Goal: Transaction & Acquisition: Download file/media

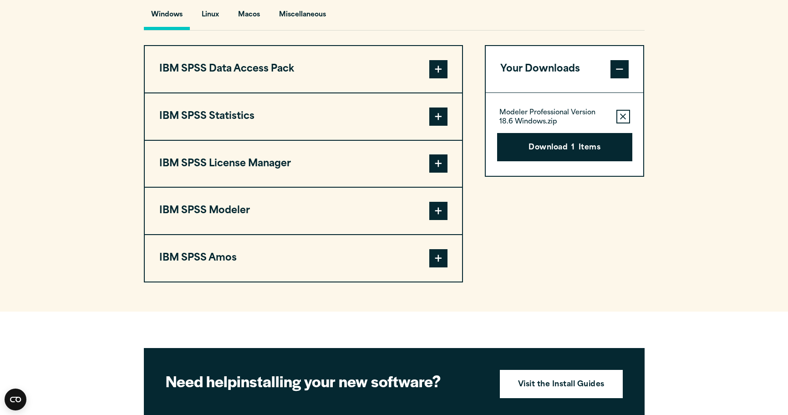
scroll to position [692, 0]
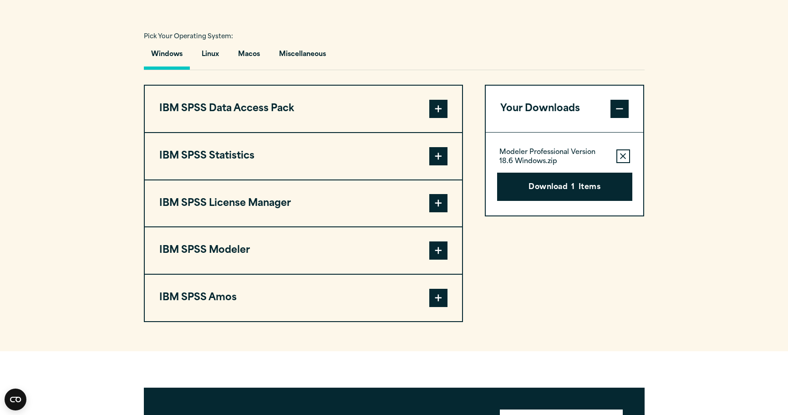
scroll to position [653, 0]
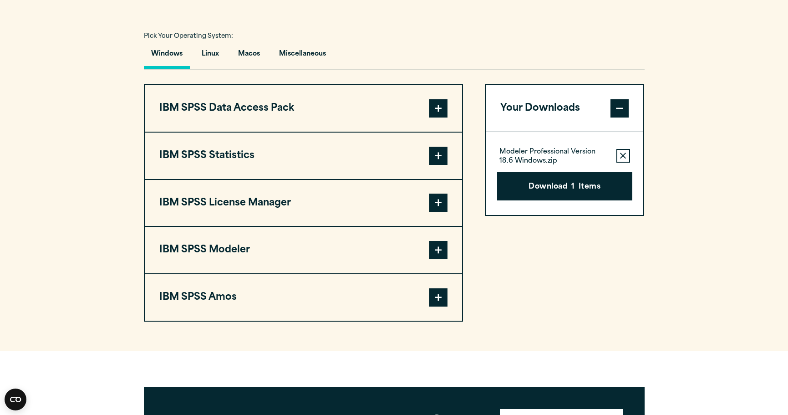
click at [441, 250] on span at bounding box center [438, 250] width 18 height 18
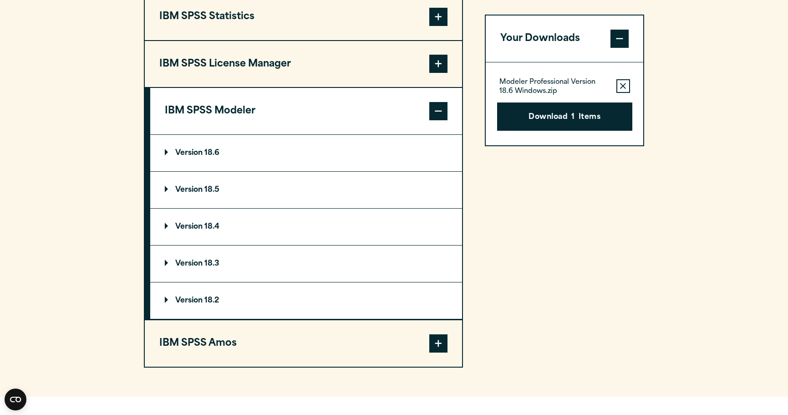
scroll to position [813, 0]
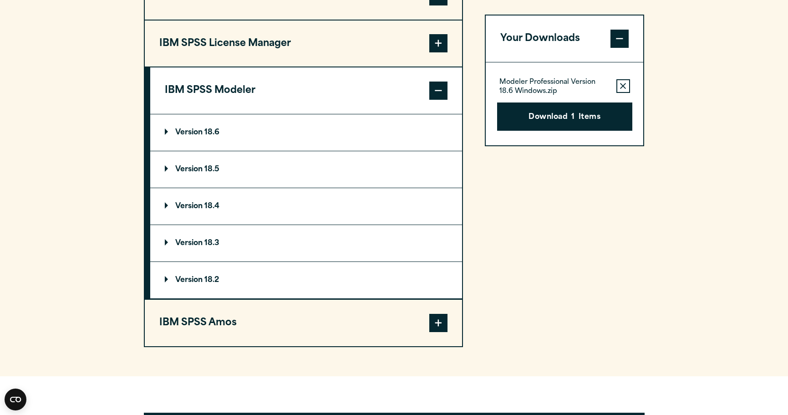
click at [162, 130] on summary "Version 18.6" at bounding box center [306, 132] width 312 height 36
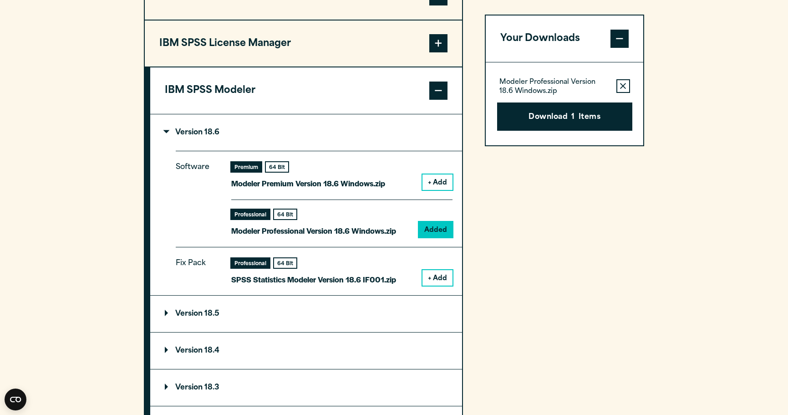
click at [440, 277] on button "+ Add" at bounding box center [438, 277] width 30 height 15
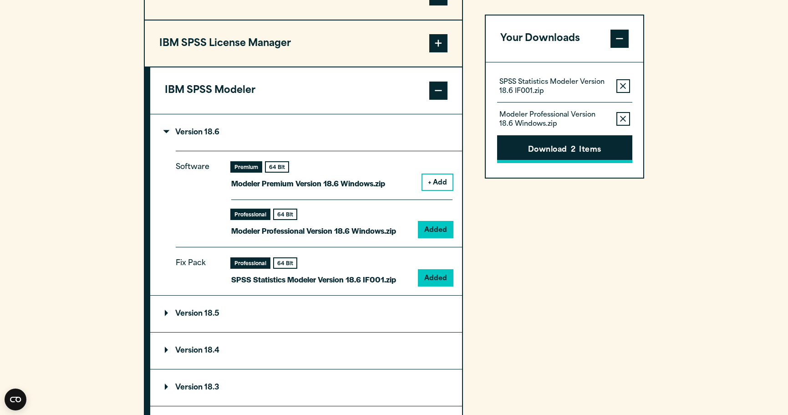
click at [569, 153] on button "Download 2 Items" at bounding box center [564, 149] width 135 height 28
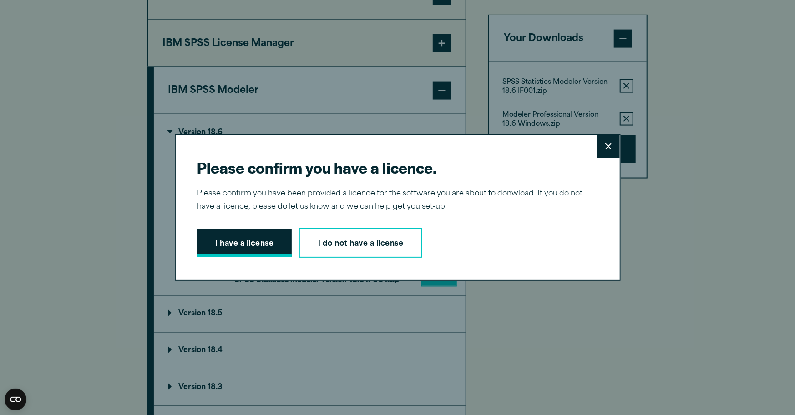
click at [221, 243] on button "I have a license" at bounding box center [245, 243] width 95 height 28
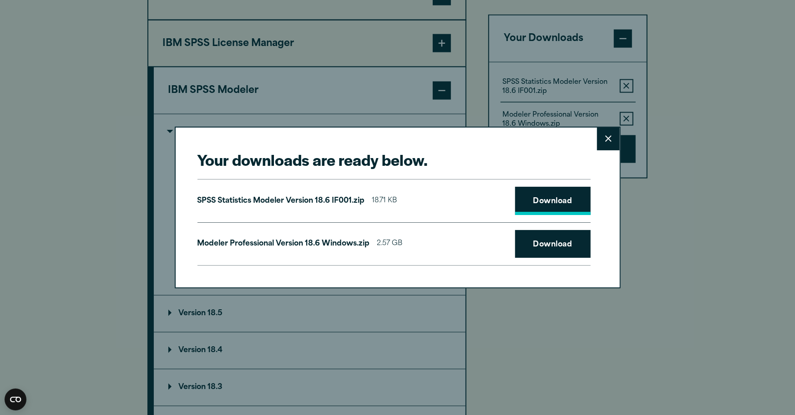
click at [545, 203] on link "Download" at bounding box center [553, 201] width 76 height 28
click at [610, 139] on button "Close" at bounding box center [608, 138] width 23 height 23
